Goal: Information Seeking & Learning: Learn about a topic

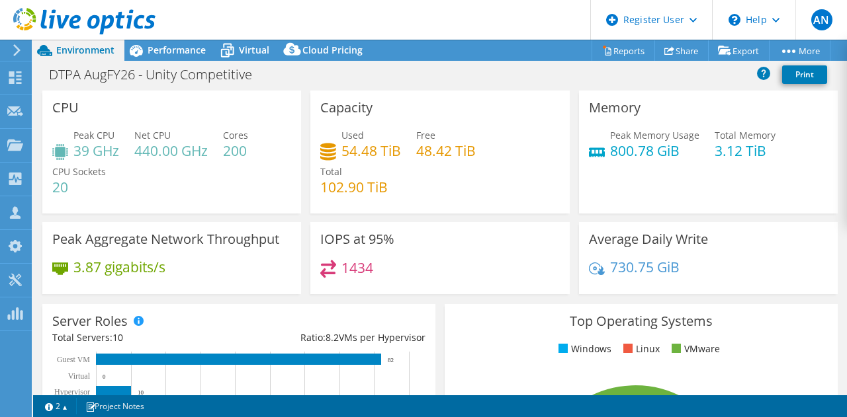
select select "USEast"
select select "USD"
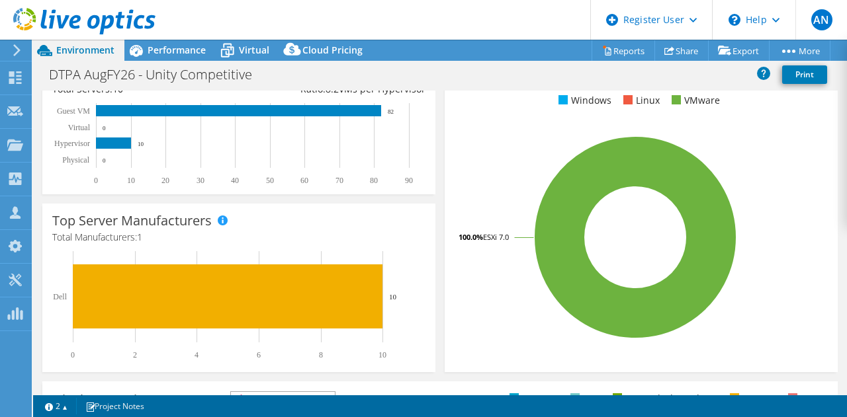
scroll to position [256, 0]
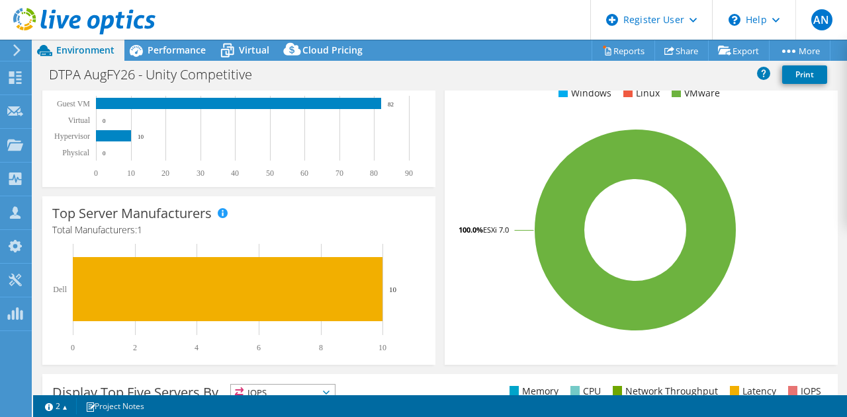
click at [440, 175] on div "Top Operating Systems Windows Linux VMware 100.0% ESXi 7.0" at bounding box center [641, 207] width 402 height 326
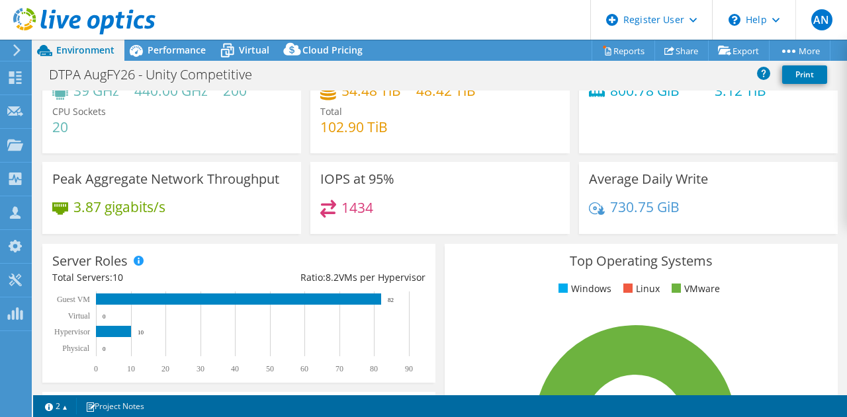
scroll to position [61, 0]
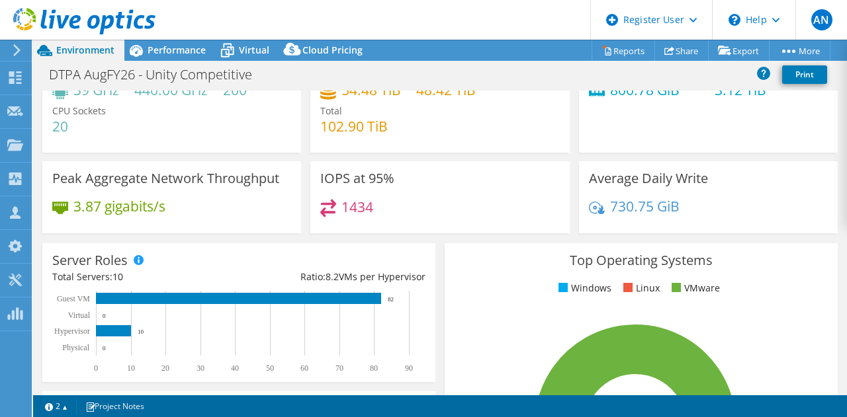
click at [440, 245] on div "Top Operating Systems Windows Linux VMware 100.0% ESXi 7.0" at bounding box center [641, 402] width 402 height 326
click at [440, 249] on div "Top Operating Systems Windows Linux VMware 100.0% ESXi 7.0" at bounding box center [641, 402] width 402 height 326
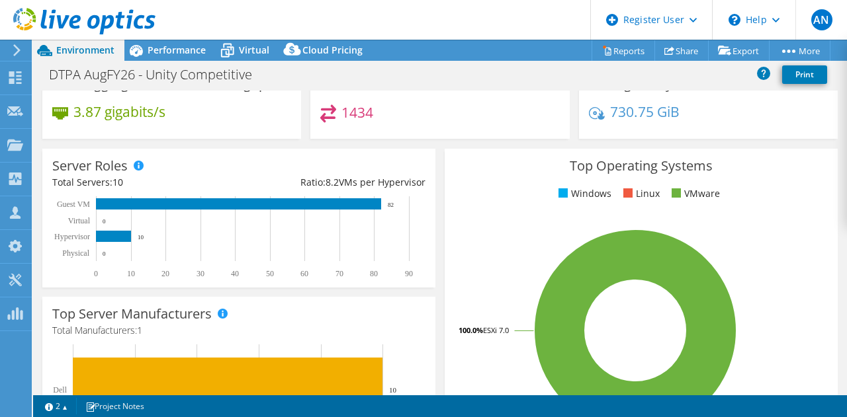
scroll to position [155, 0]
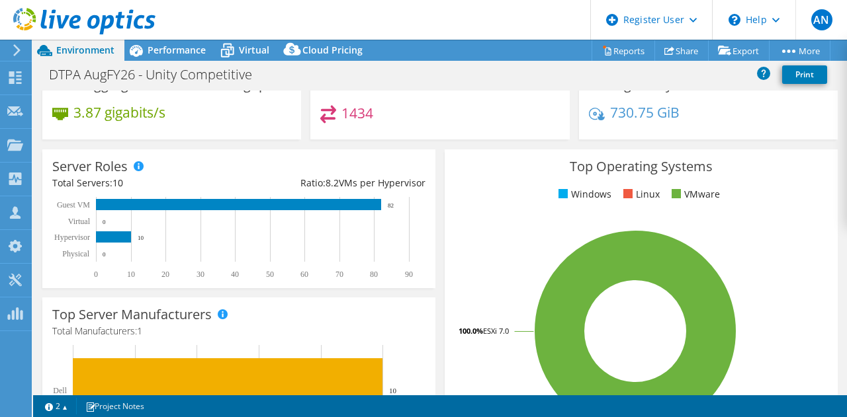
click at [434, 219] on div "Server Roles Physical Servers represent bare metal servers that were targets of…" at bounding box center [239, 219] width 402 height 148
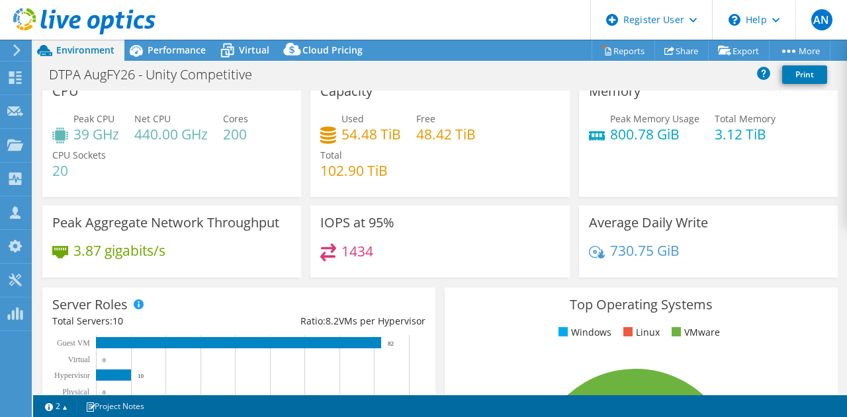
scroll to position [0, 0]
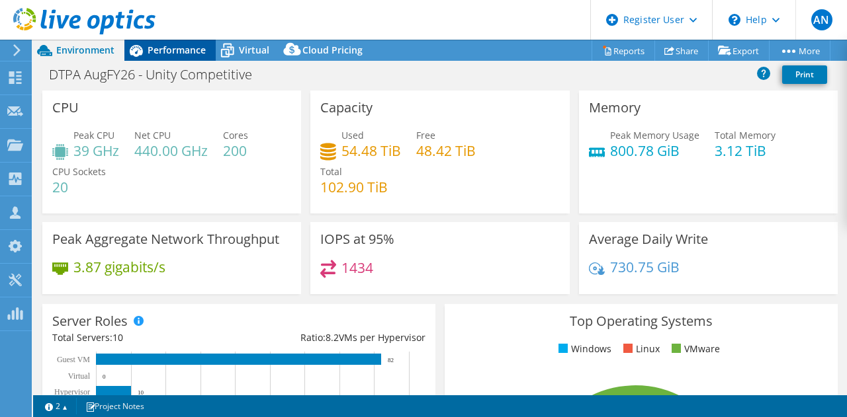
click at [167, 44] on span "Performance" at bounding box center [176, 50] width 58 height 13
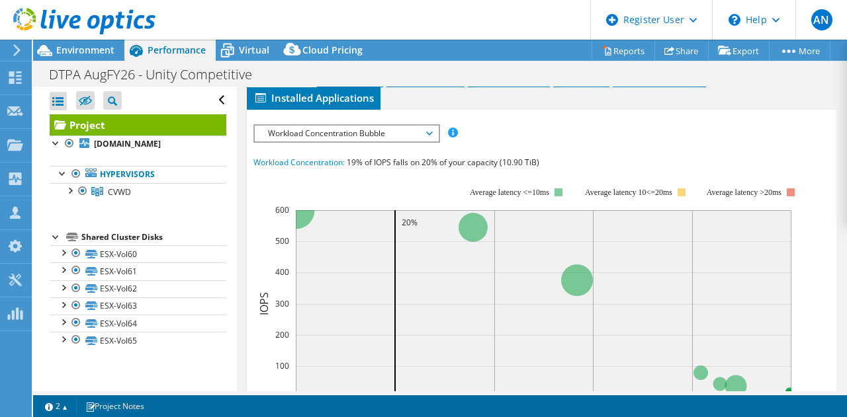
scroll to position [378, 0]
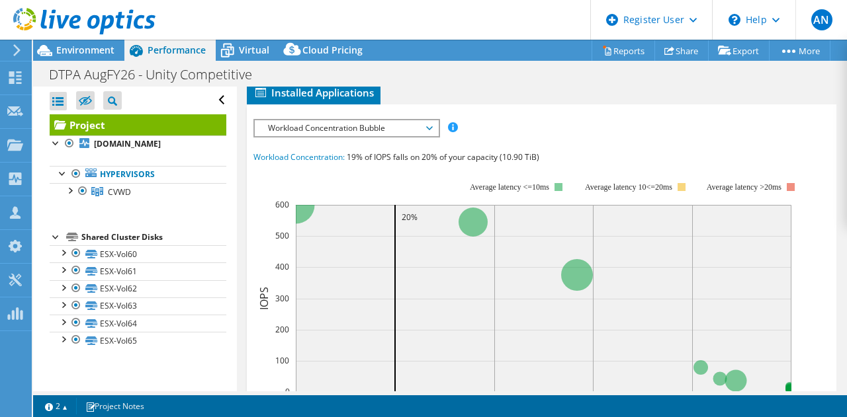
click at [381, 136] on span "Workload Concentration Bubble" at bounding box center [346, 128] width 170 height 16
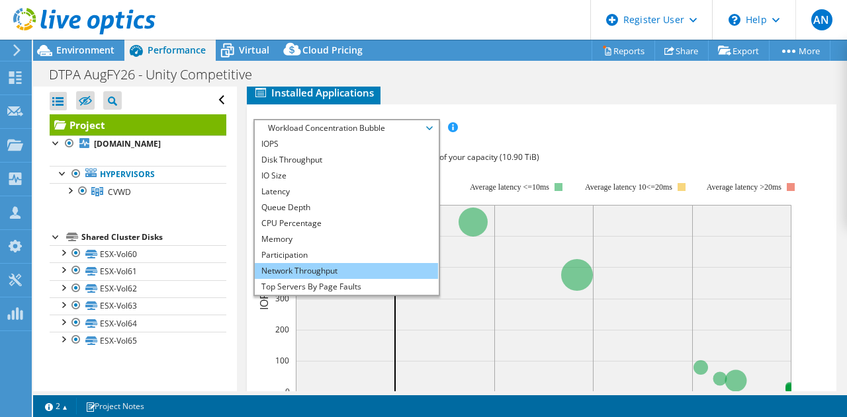
scroll to position [48, 0]
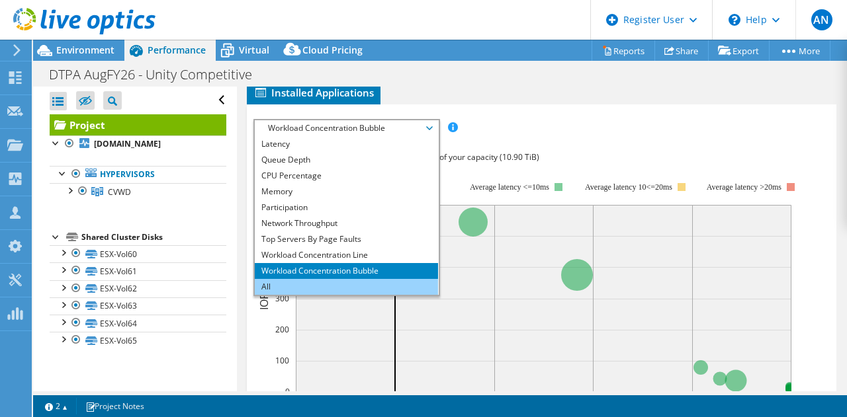
click at [344, 295] on li "All" at bounding box center [346, 287] width 183 height 16
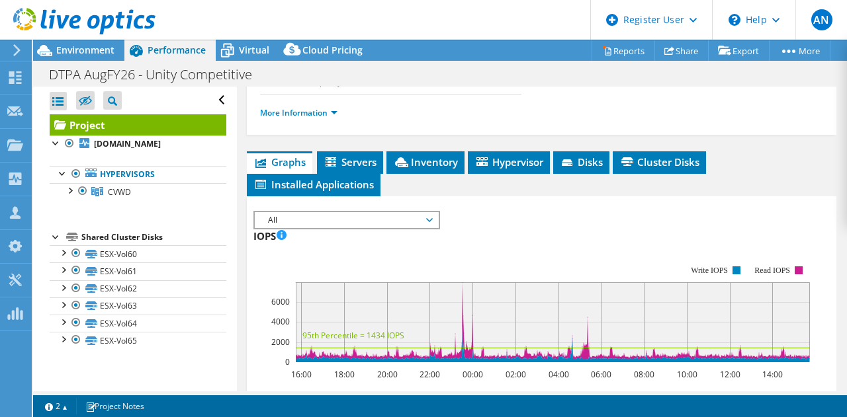
scroll to position [289, 0]
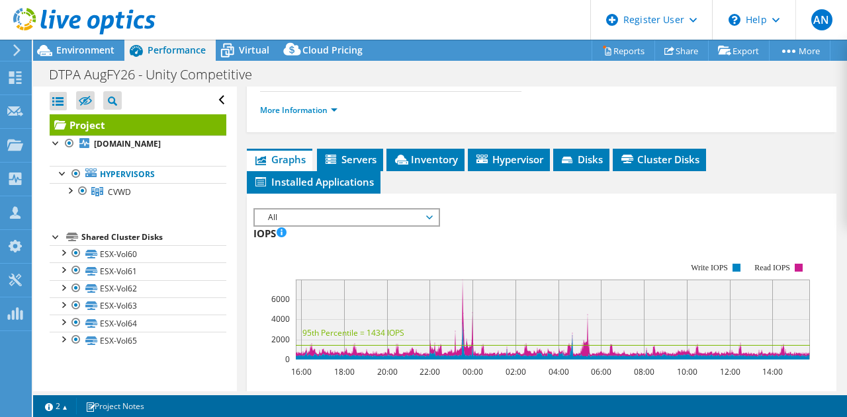
click at [412, 226] on span "All" at bounding box center [346, 218] width 170 height 16
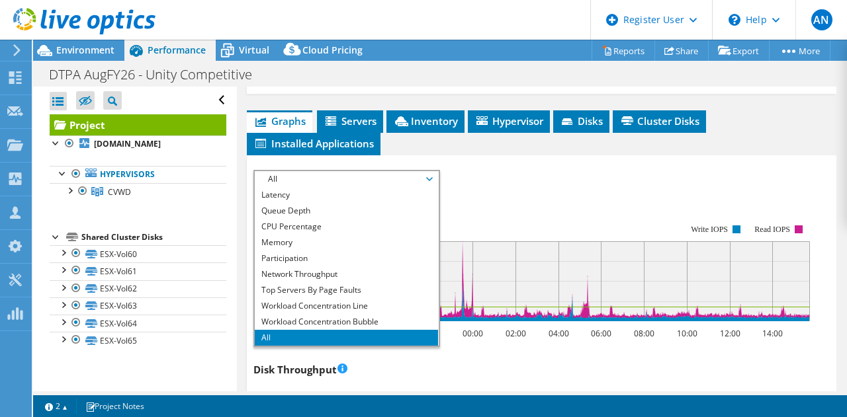
scroll to position [330, 0]
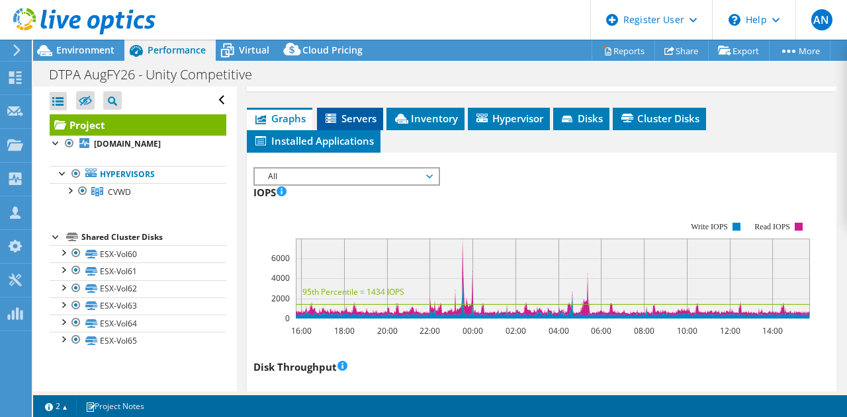
click at [353, 125] on span "Servers" at bounding box center [349, 118] width 53 height 13
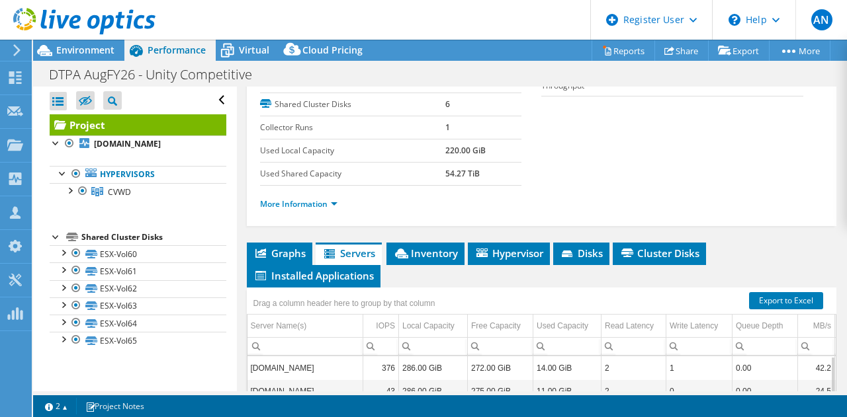
scroll to position [186, 0]
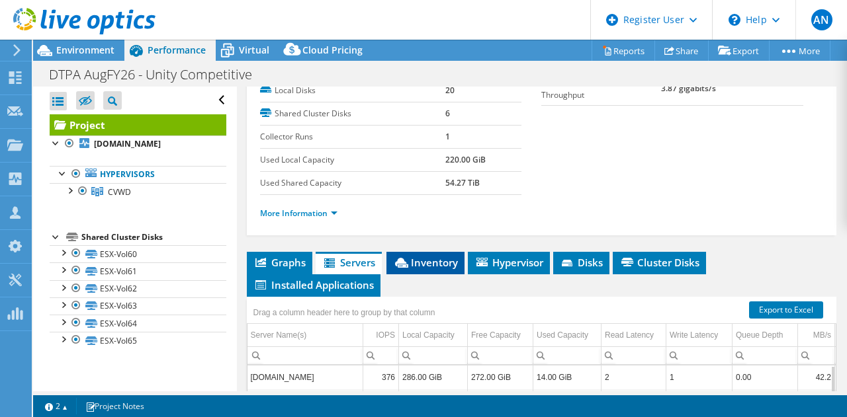
click at [418, 274] on li "Inventory" at bounding box center [425, 263] width 78 height 22
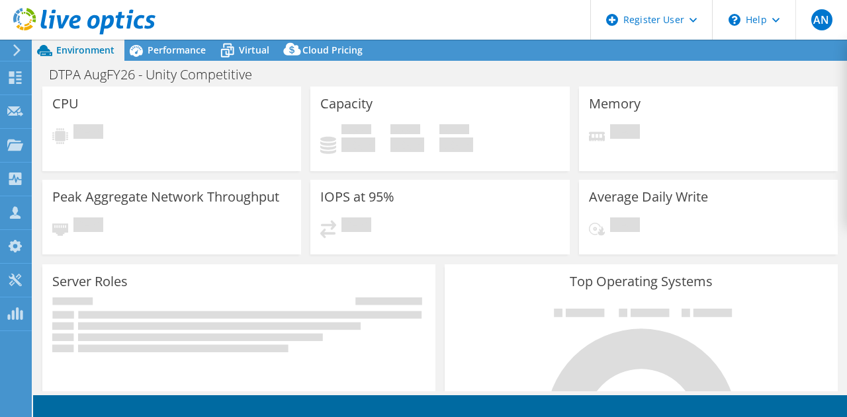
select select "USEast"
select select "USD"
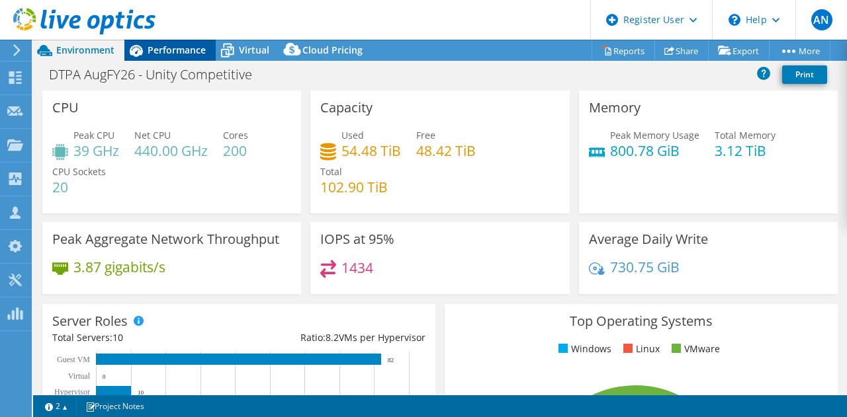
click at [174, 44] on span "Performance" at bounding box center [176, 50] width 58 height 13
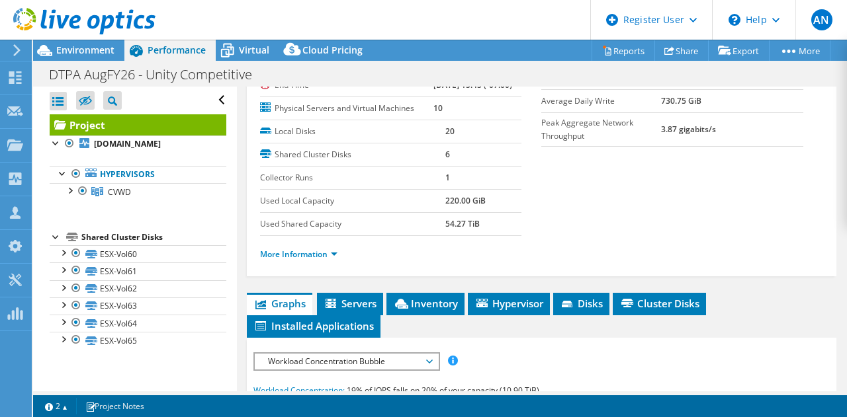
scroll to position [145, 0]
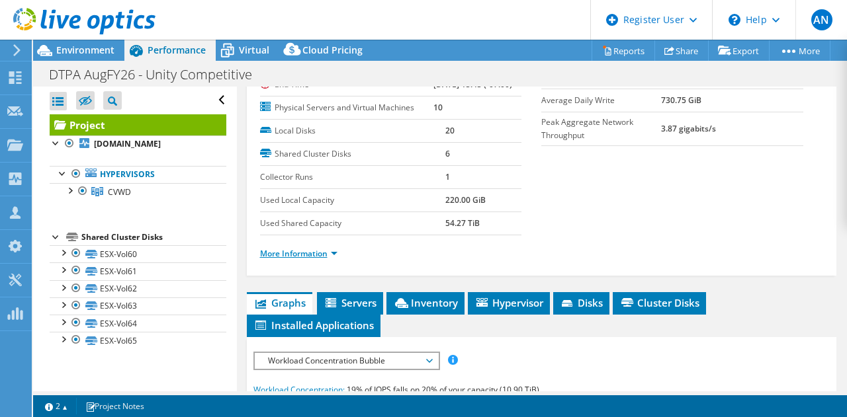
click at [317, 259] on link "More Information" at bounding box center [298, 253] width 77 height 11
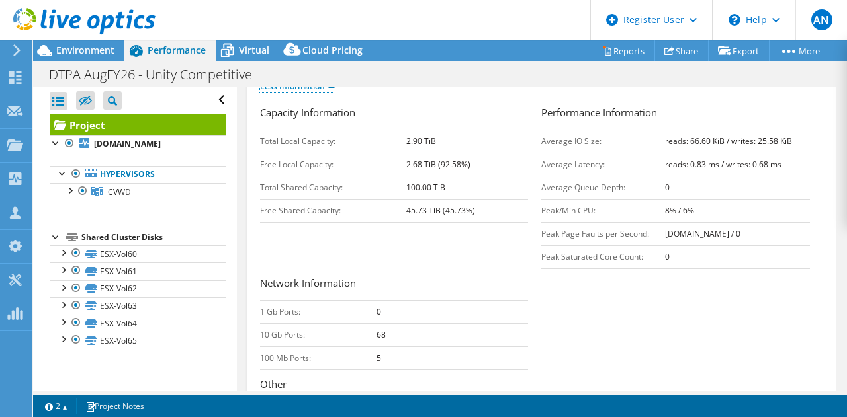
scroll to position [315, 0]
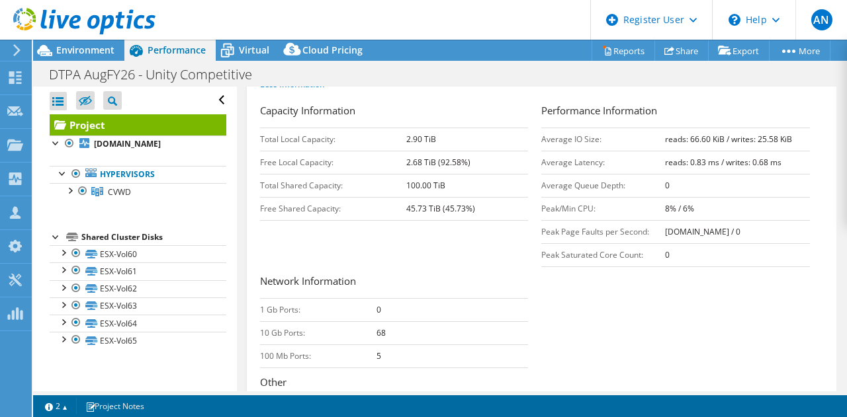
click at [533, 325] on div "Network Information 1 Gb Ports: 0 10 Gb Ports: 68 100 Mb Ports: 5 Other Guest V…" at bounding box center [401, 360] width 282 height 173
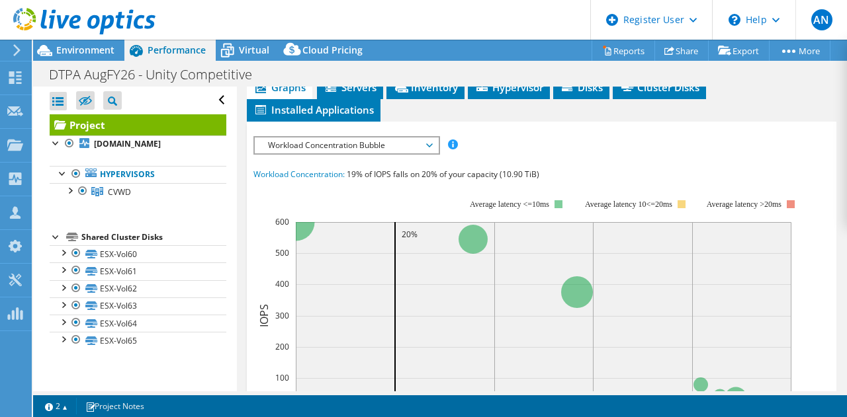
scroll to position [733, 0]
click at [407, 92] on icon at bounding box center [401, 87] width 13 height 10
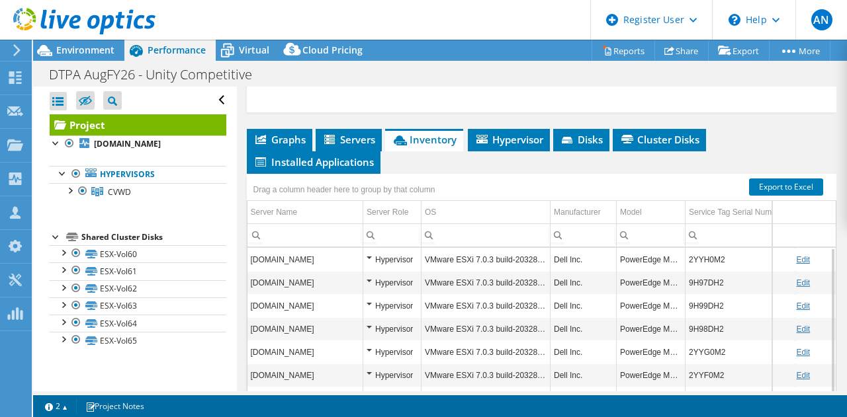
scroll to position [677, 0]
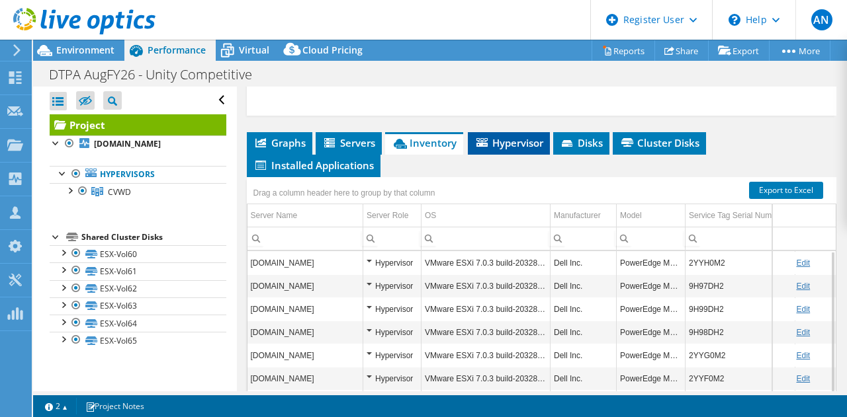
click at [515, 149] on span "Hypervisor" at bounding box center [508, 142] width 69 height 13
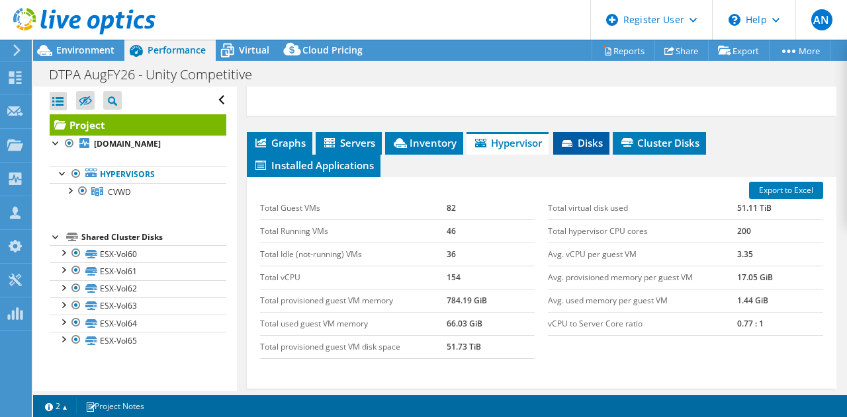
click at [567, 149] on span "Disks" at bounding box center [581, 142] width 43 height 13
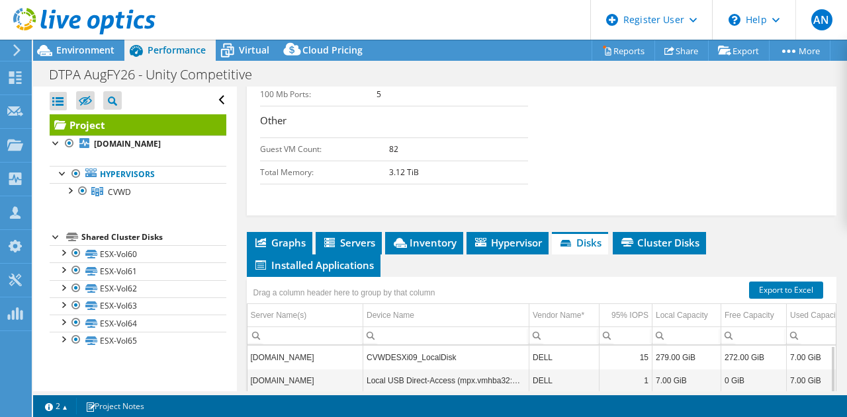
scroll to position [576, 0]
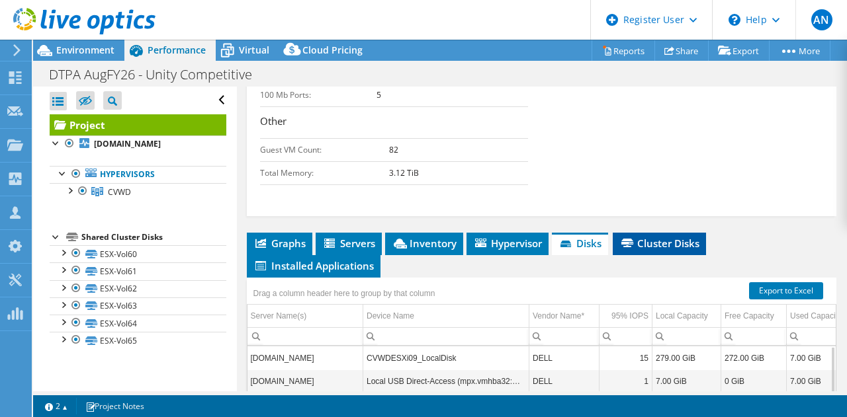
click at [647, 250] on span "Cluster Disks" at bounding box center [659, 243] width 80 height 13
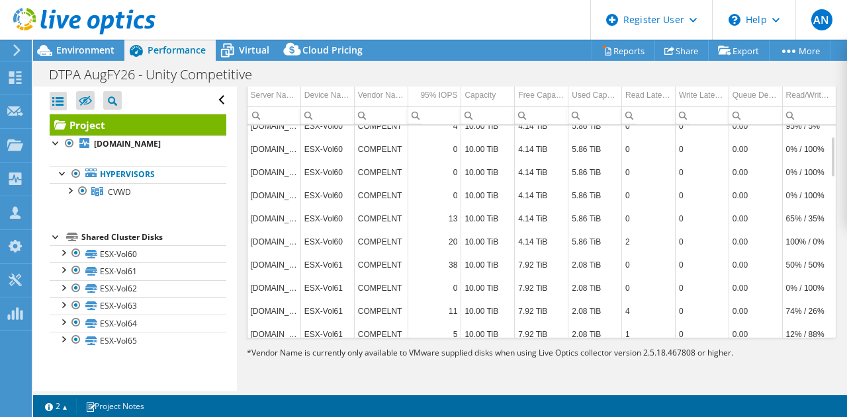
scroll to position [0, 0]
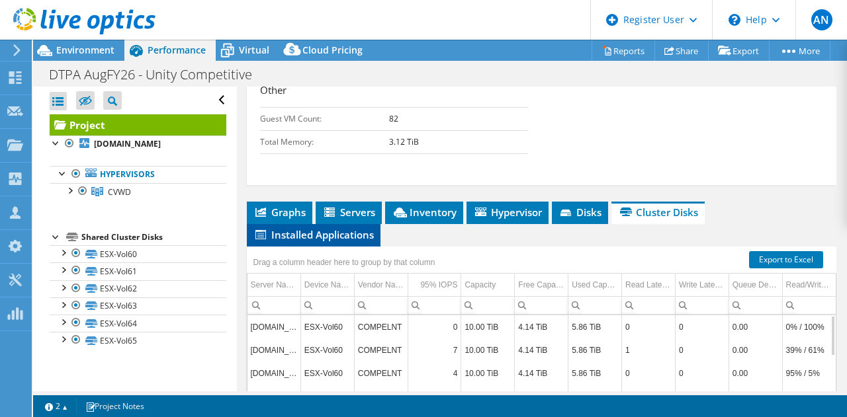
click at [357, 241] on span "Installed Applications" at bounding box center [313, 234] width 120 height 13
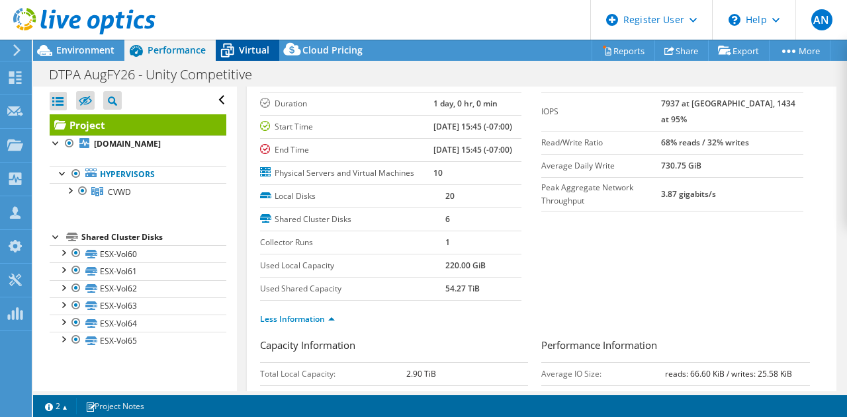
click at [253, 52] on span "Virtual" at bounding box center [254, 50] width 30 height 13
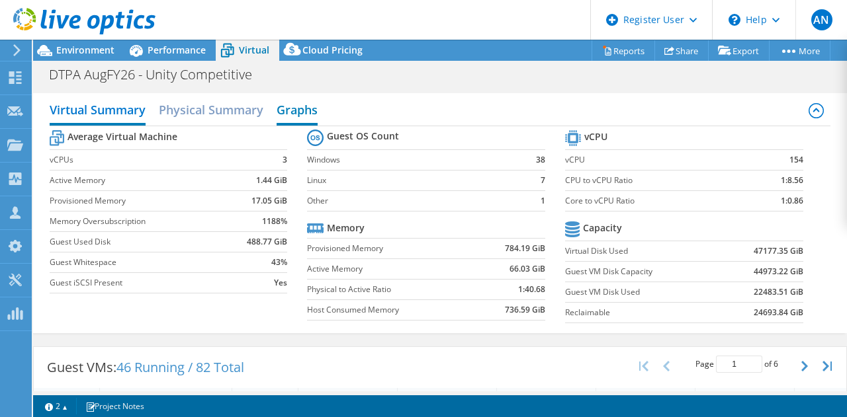
click at [303, 114] on h2 "Graphs" at bounding box center [296, 111] width 41 height 29
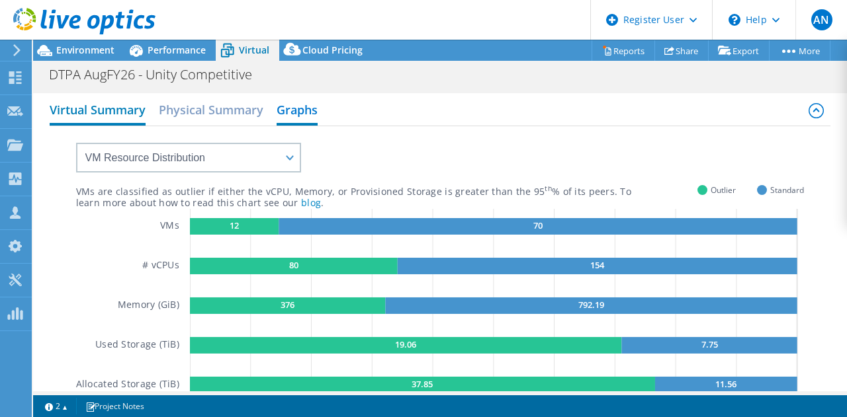
click at [124, 109] on h2 "Virtual Summary" at bounding box center [98, 111] width 96 height 29
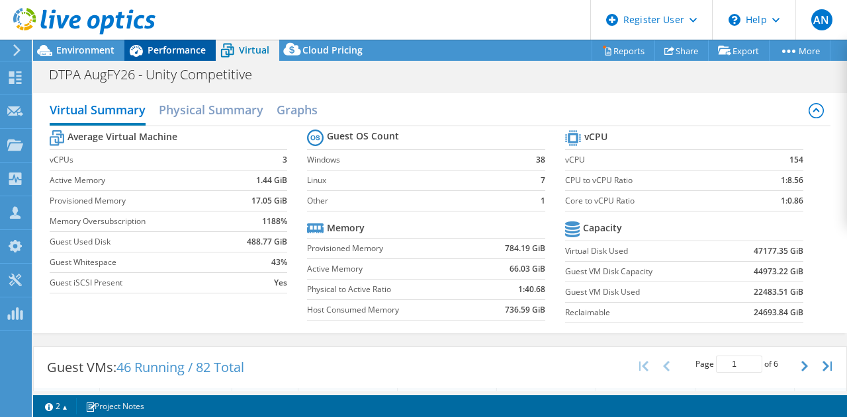
click at [169, 45] on span "Performance" at bounding box center [176, 50] width 58 height 13
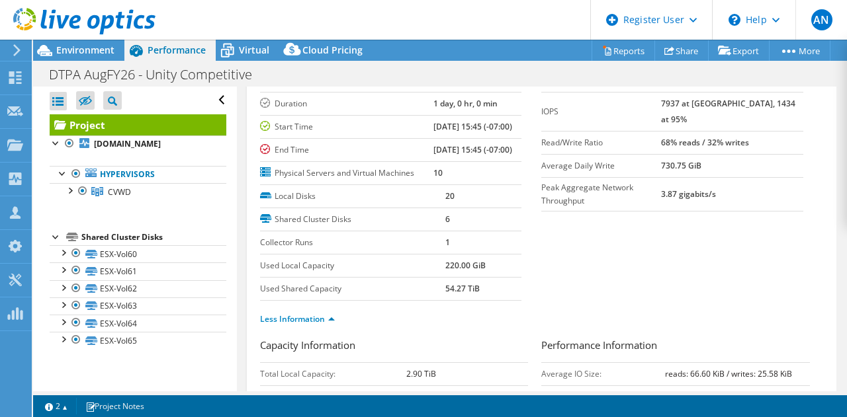
click at [528, 240] on div "Local Disks 20 Shared Cluster Disks 6 Collector Runs 1 Used Local Capacity 220.…" at bounding box center [401, 243] width 282 height 116
